Goal: Task Accomplishment & Management: Use online tool/utility

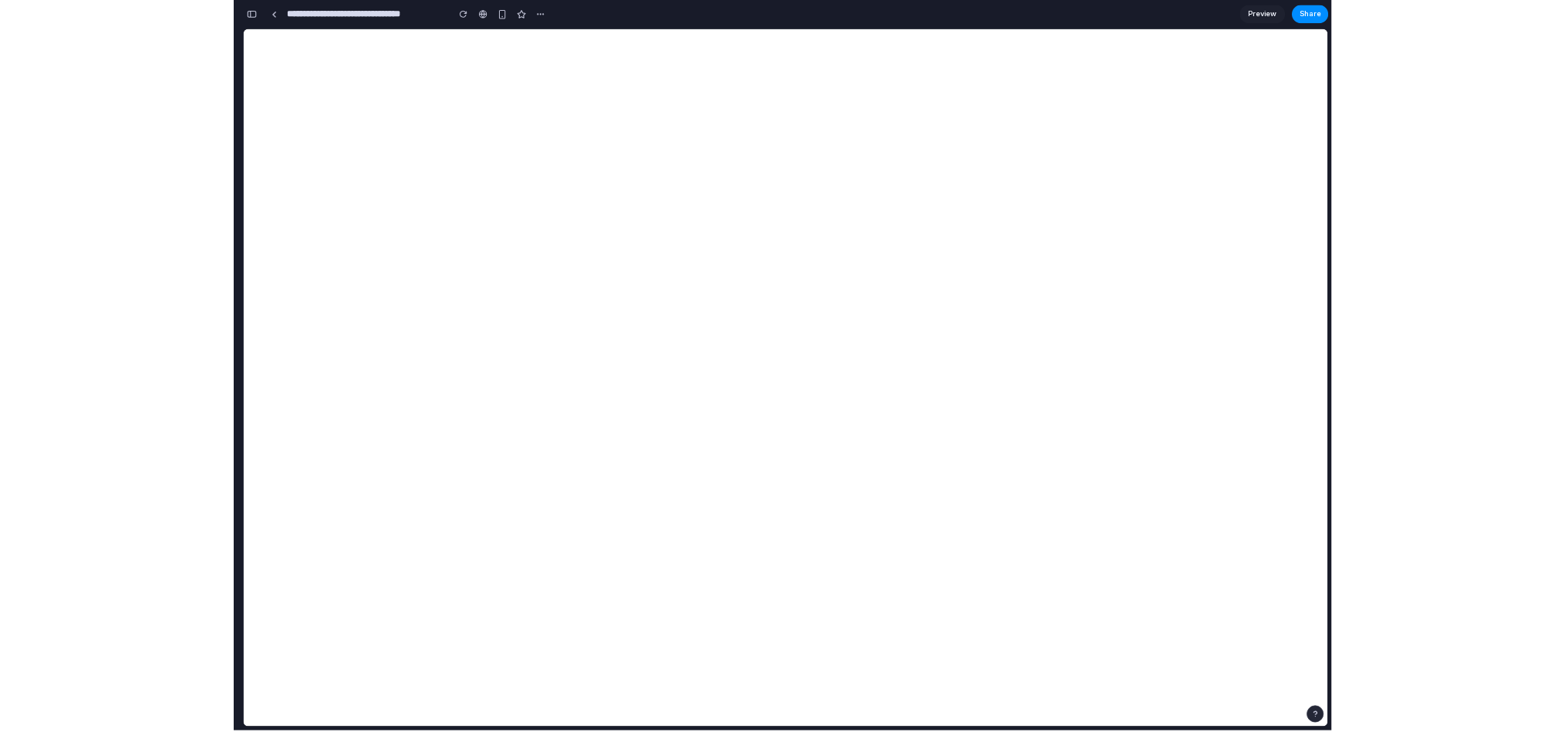
scroll to position [4532, 0]
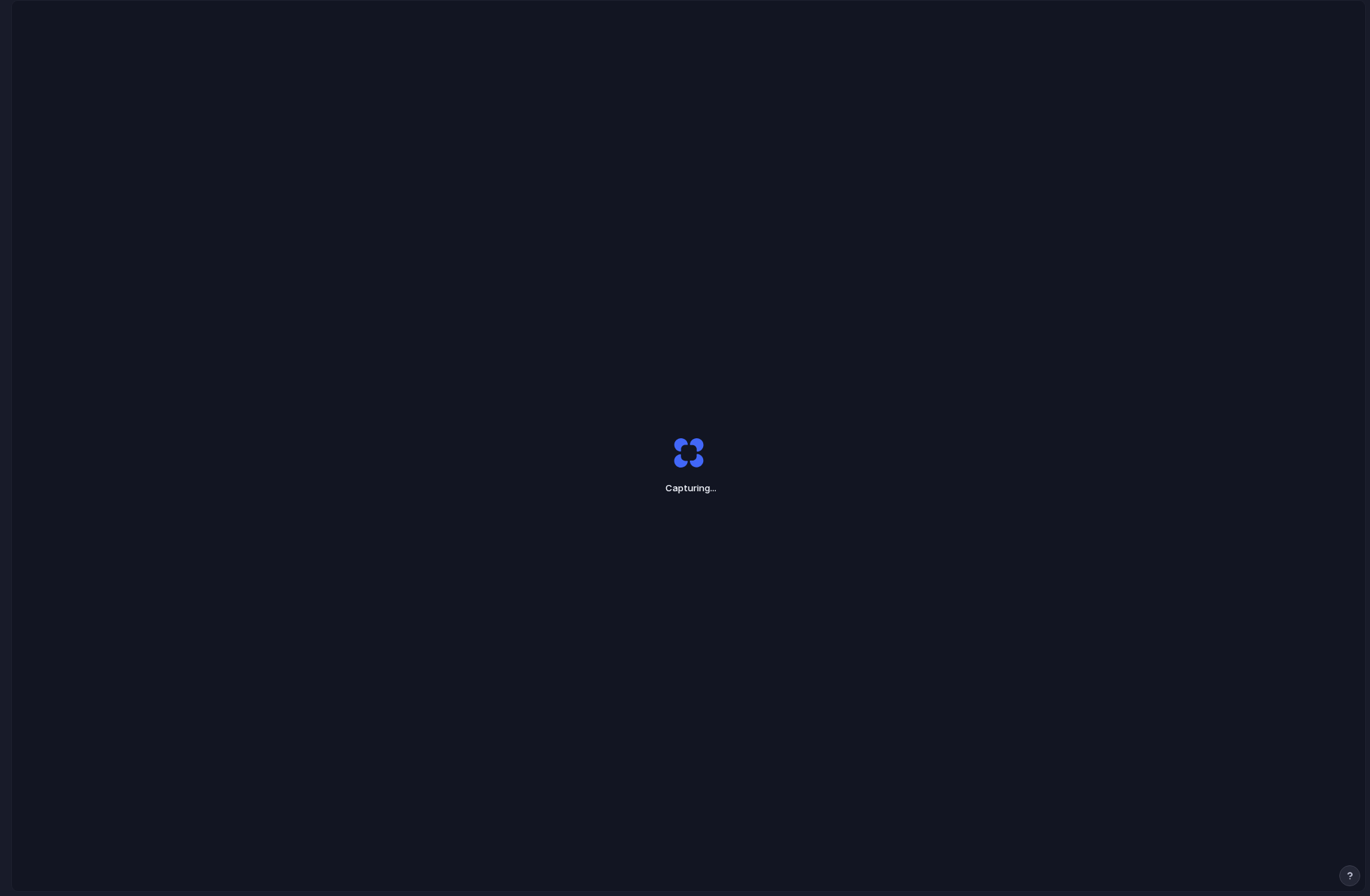
drag, startPoint x: 661, startPoint y: 734, endPoint x: 311, endPoint y: 517, distance: 411.8
click at [597, 730] on div "Capturing ..." at bounding box center [688, 465] width 1353 height 929
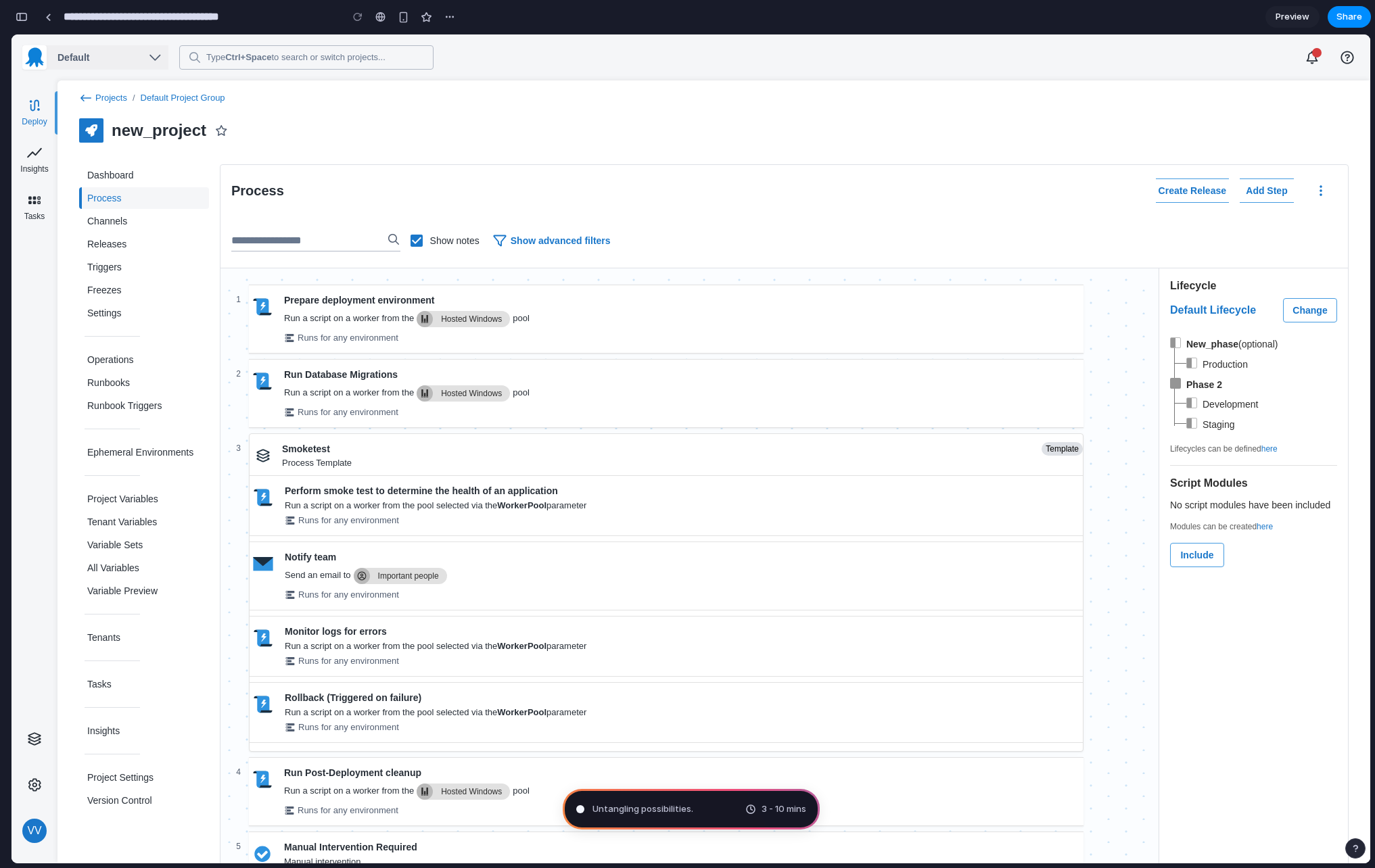
type input "**********"
